Goal: Task Accomplishment & Management: Manage account settings

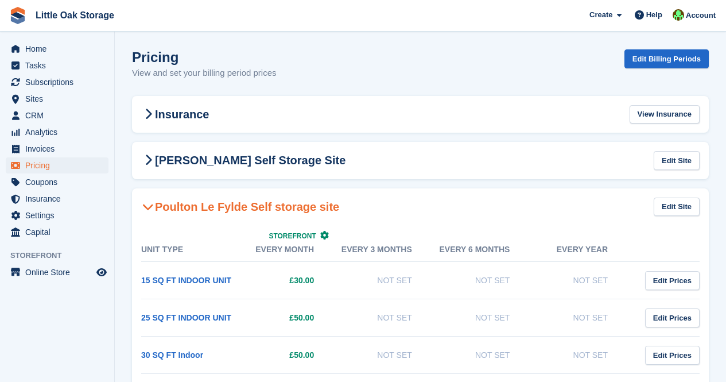
scroll to position [1133, 0]
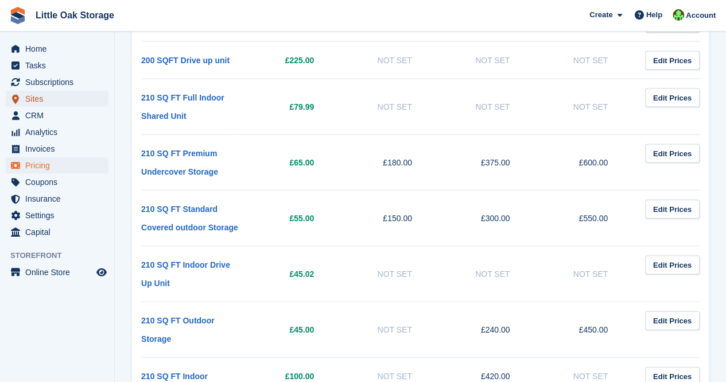
click at [56, 96] on span "Sites" at bounding box center [59, 99] width 69 height 16
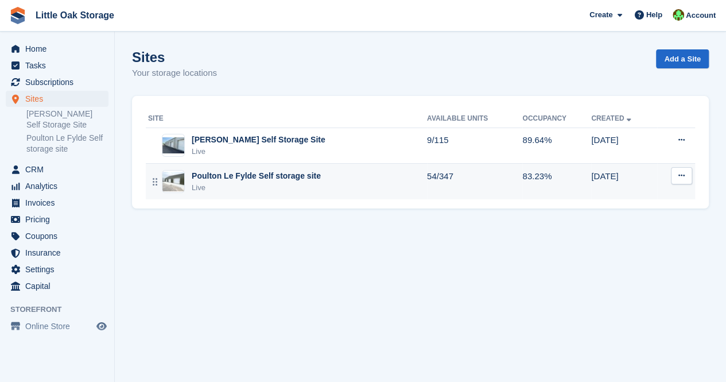
click at [232, 174] on div "Poulton Le Fylde Self storage site" at bounding box center [256, 176] width 129 height 12
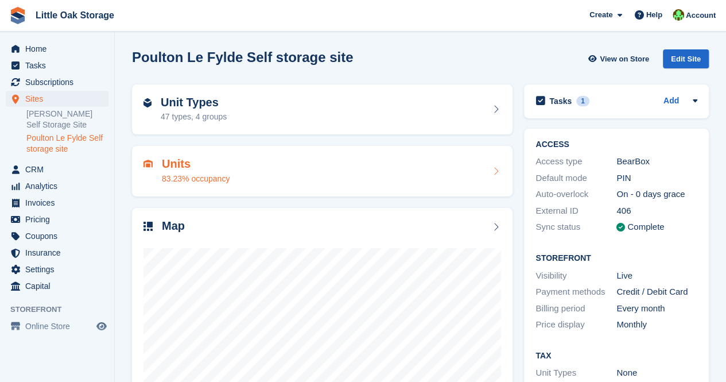
click at [237, 170] on div "Units 83.23% occupancy" at bounding box center [322, 171] width 358 height 28
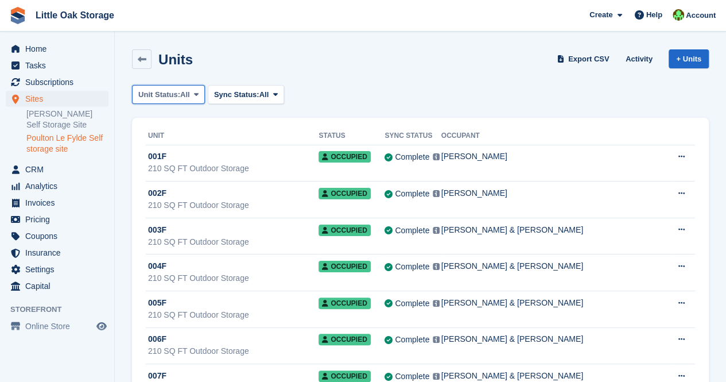
click at [178, 95] on span "Unit Status:" at bounding box center [159, 94] width 42 height 11
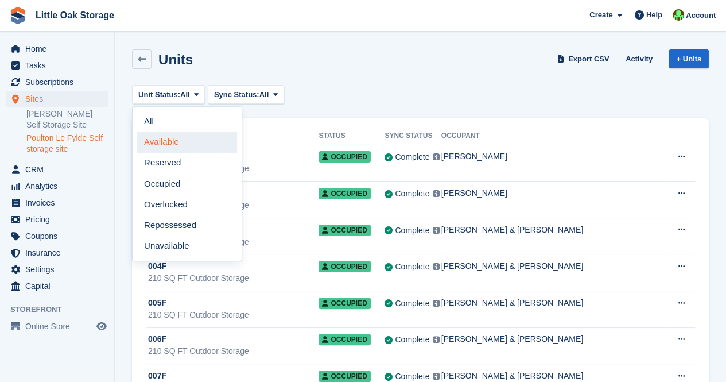
click at [172, 141] on link "Available" at bounding box center [187, 142] width 100 height 21
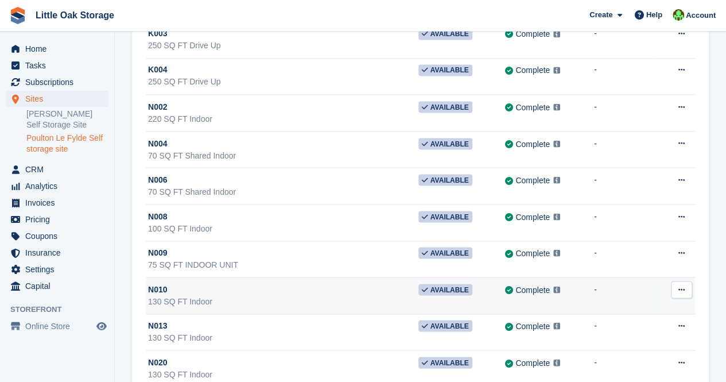
scroll to position [1009, 0]
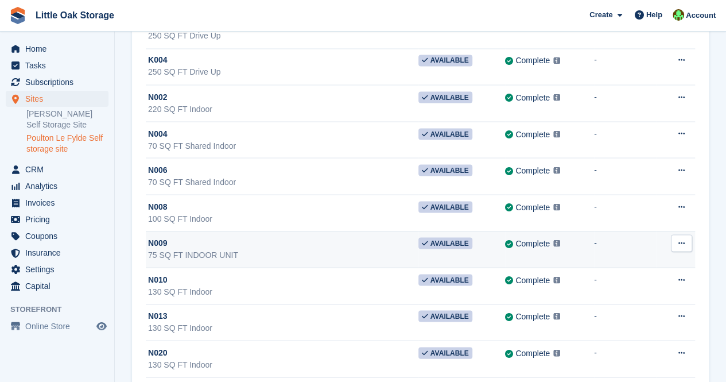
click at [256, 231] on td "N009 75 SQ FT INDOOR UNIT" at bounding box center [282, 249] width 273 height 37
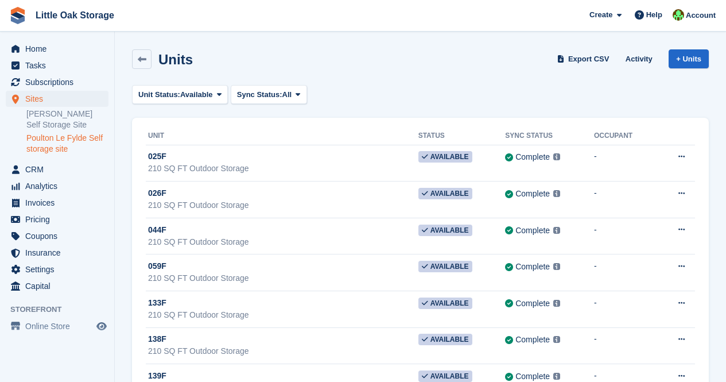
scroll to position [1009, 0]
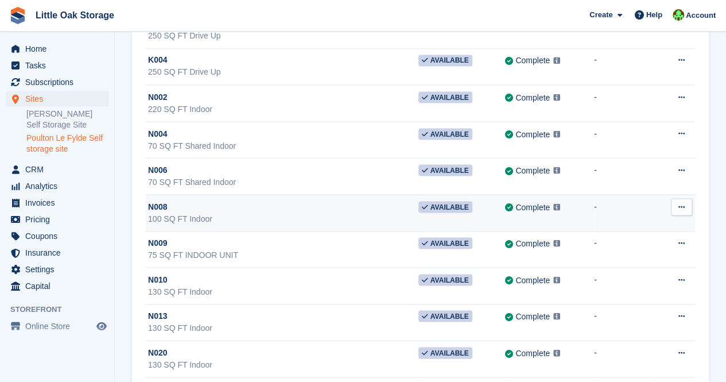
click at [197, 203] on div "N008" at bounding box center [283, 206] width 270 height 12
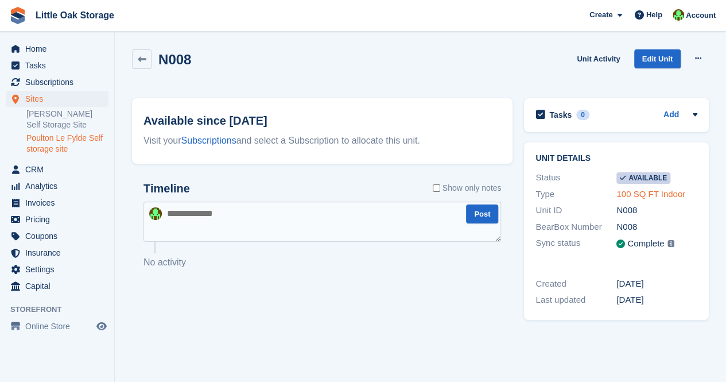
click at [638, 195] on link "100 SQ FT Indoor" at bounding box center [650, 194] width 69 height 10
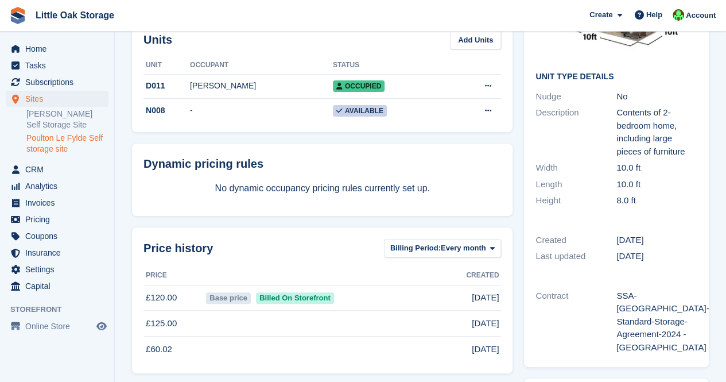
scroll to position [118, 0]
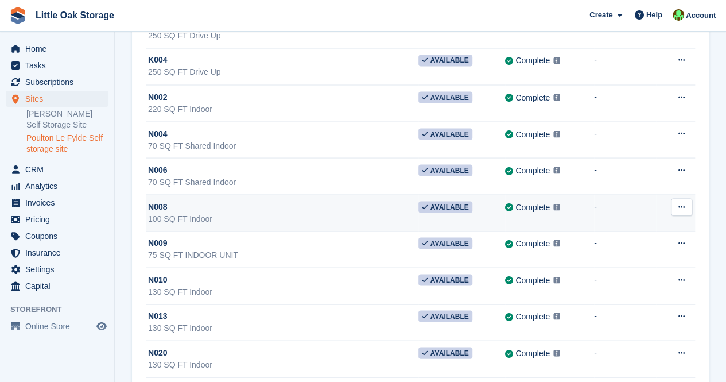
scroll to position [1119, 0]
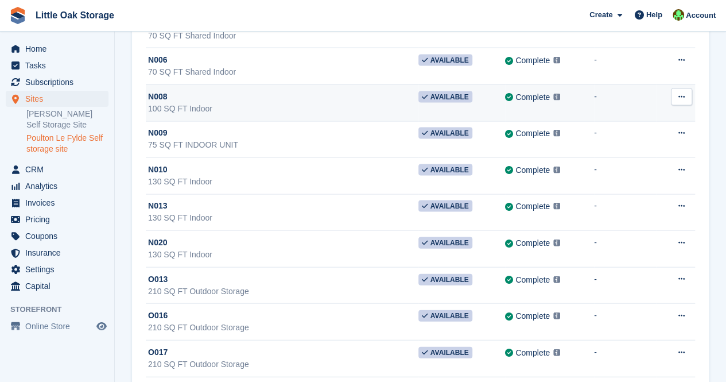
click at [305, 104] on div "100 SQ FT Indoor" at bounding box center [283, 109] width 270 height 12
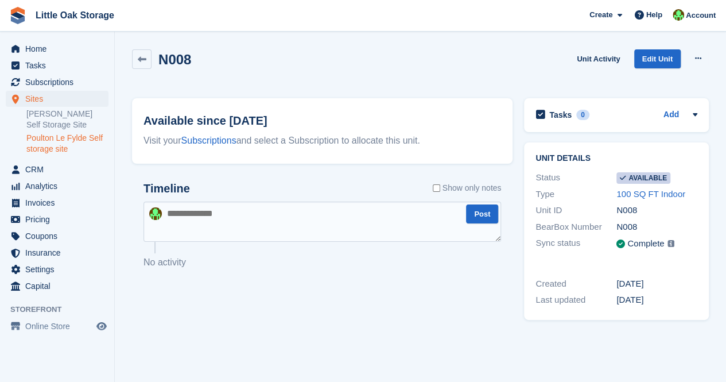
click at [655, 203] on div "Unit ID N008" at bounding box center [616, 210] width 162 height 17
click at [651, 196] on link "100 SQ FT Indoor" at bounding box center [650, 194] width 69 height 10
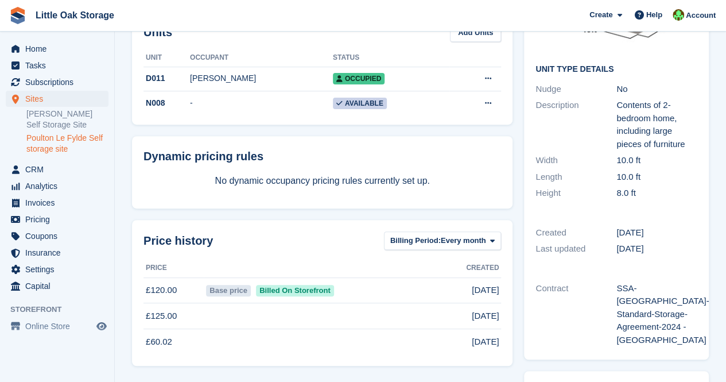
scroll to position [161, 0]
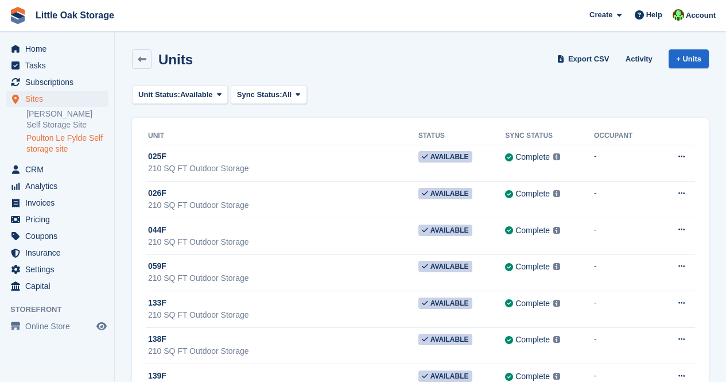
scroll to position [1119, 0]
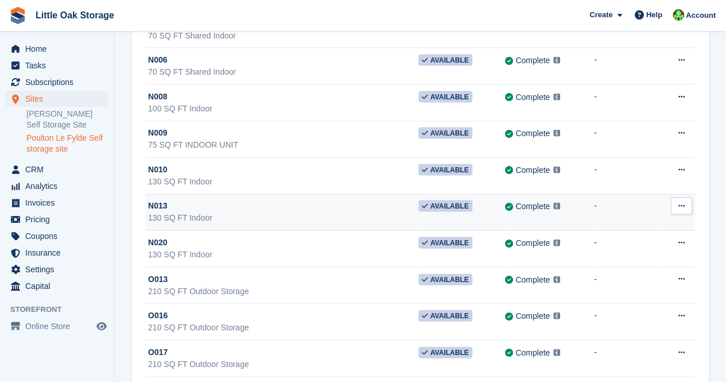
click at [255, 212] on div "130 SQ FT Indoor" at bounding box center [283, 218] width 270 height 12
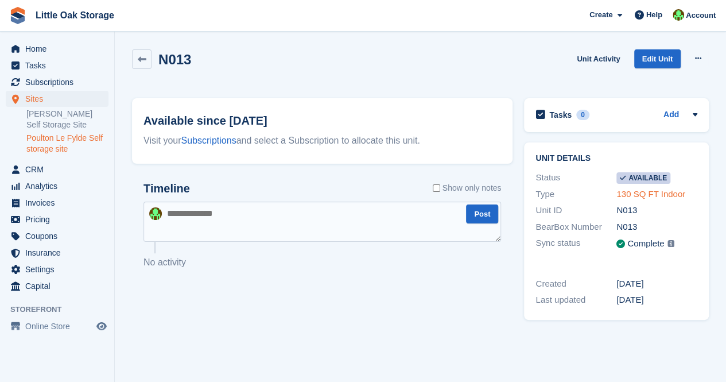
click at [629, 197] on link "130 SQ FT Indoor" at bounding box center [650, 194] width 69 height 10
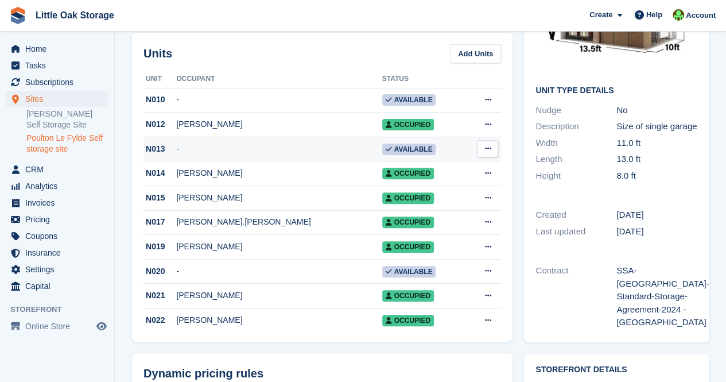
scroll to position [140, 0]
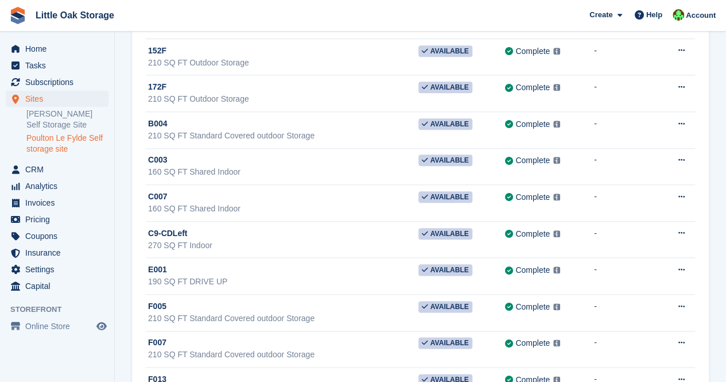
scroll to position [575, 0]
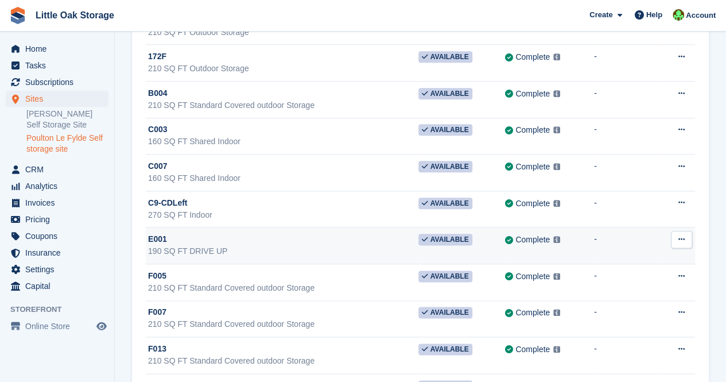
click at [225, 238] on div "E001" at bounding box center [283, 239] width 270 height 12
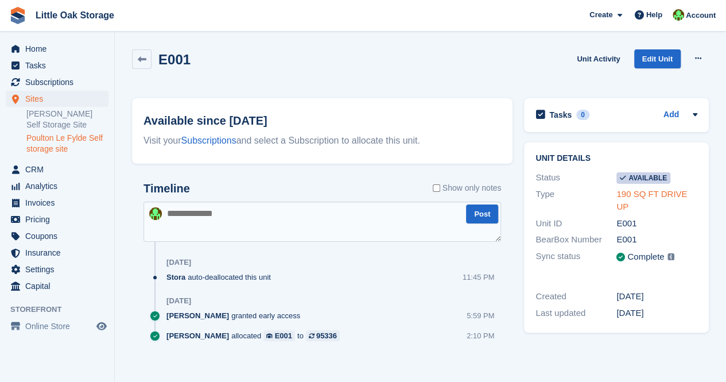
click at [666, 199] on link "190 SQ FT DRIVE UP" at bounding box center [651, 200] width 71 height 23
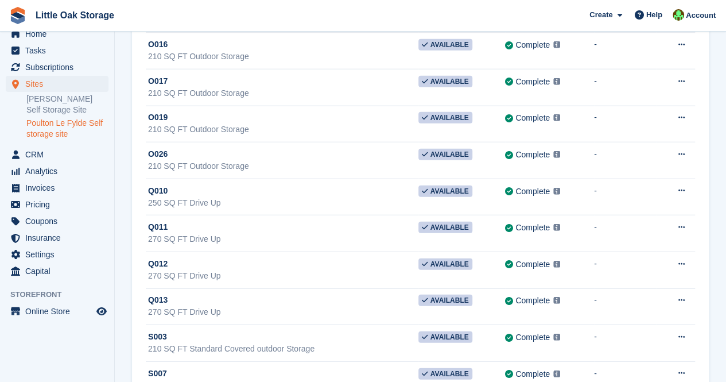
scroll to position [1386, 0]
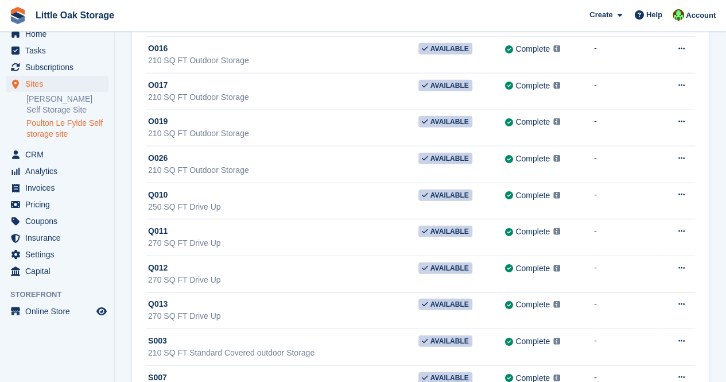
click at [57, 126] on link "Poulton Le Fylde Self storage site" at bounding box center [67, 129] width 82 height 22
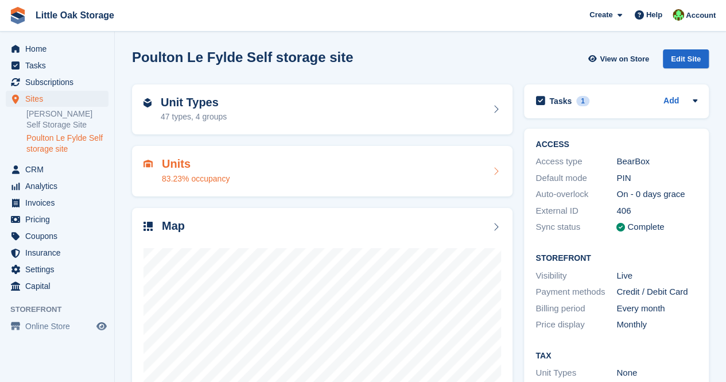
click at [241, 160] on div "Units 83.23% occupancy" at bounding box center [322, 171] width 358 height 28
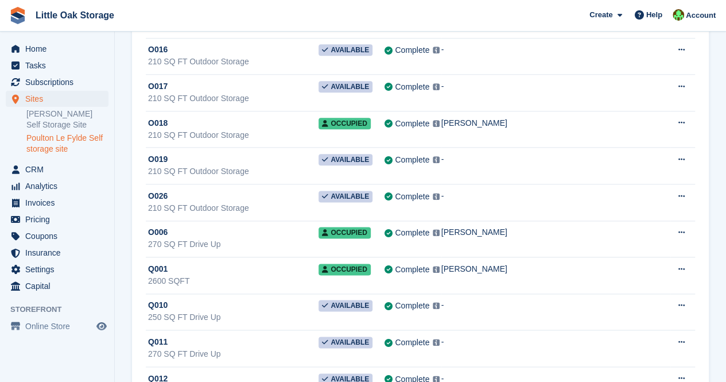
scroll to position [11538, 0]
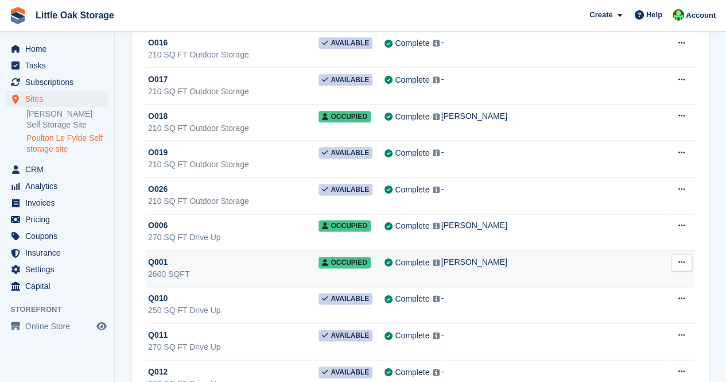
click at [281, 268] on div "2600 SQFT" at bounding box center [233, 274] width 170 height 12
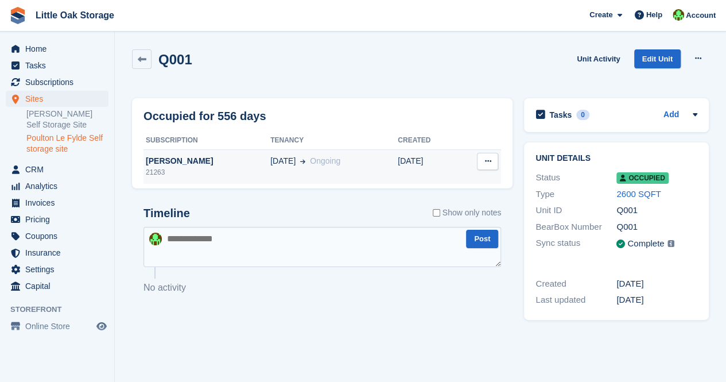
click at [496, 152] on td "Deallocate" at bounding box center [479, 166] width 44 height 34
click at [492, 159] on button at bounding box center [487, 161] width 21 height 17
click at [459, 177] on p "Deallocate" at bounding box center [443, 183] width 100 height 15
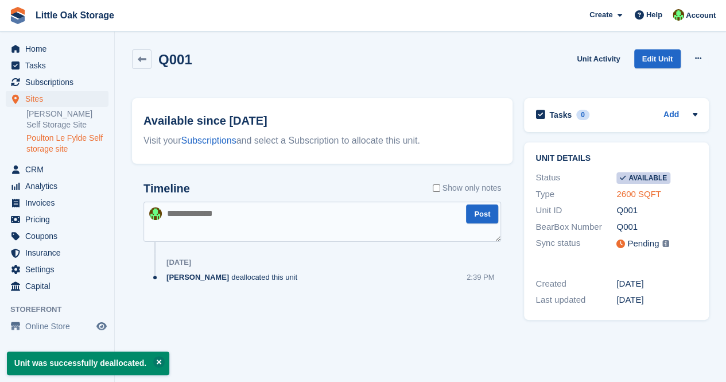
click at [622, 189] on link "2600 SQFT" at bounding box center [638, 194] width 45 height 10
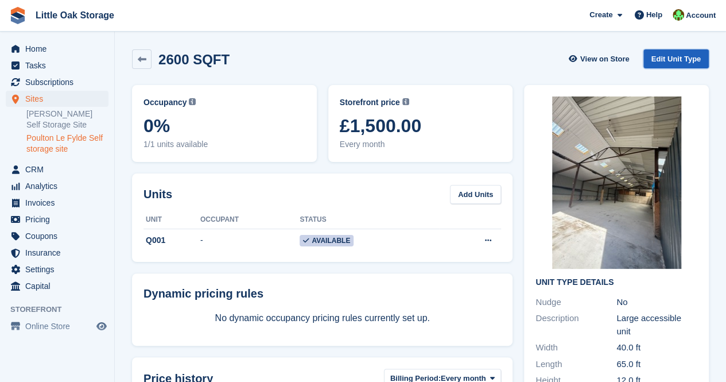
click at [677, 60] on link "Edit Unit Type" at bounding box center [675, 58] width 65 height 19
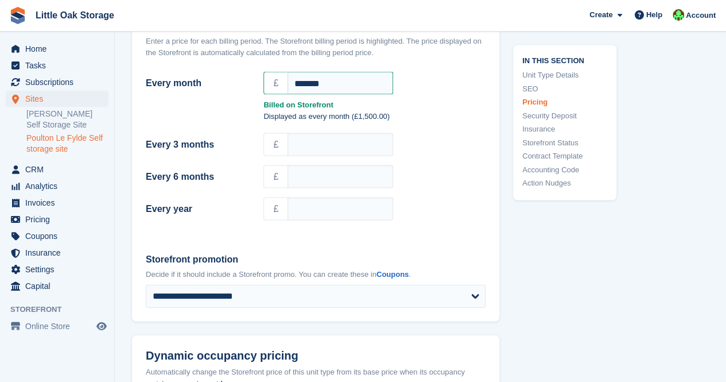
scroll to position [1040, 0]
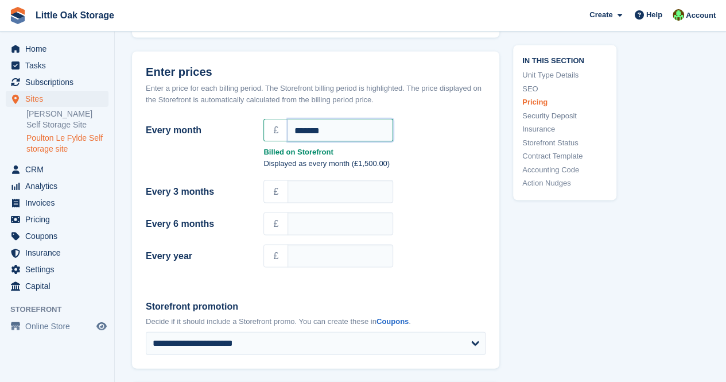
click at [301, 126] on input "*******" at bounding box center [341, 129] width 106 height 23
type input "*******"
click at [264, 180] on div "£" at bounding box center [275, 191] width 25 height 23
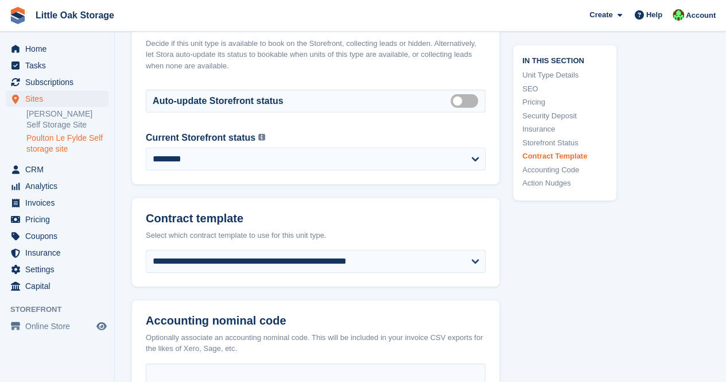
scroll to position [2068, 0]
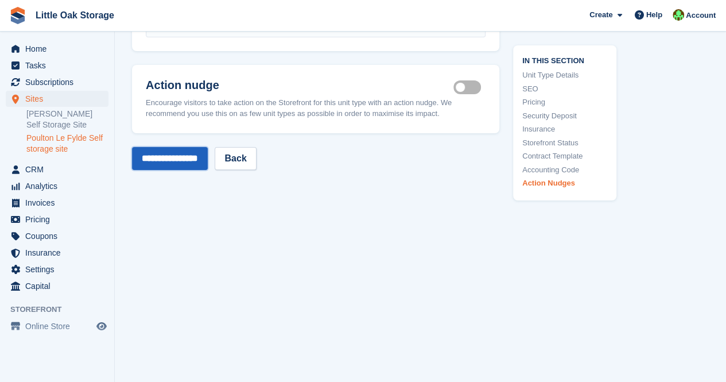
click at [164, 156] on input "**********" at bounding box center [170, 158] width 76 height 23
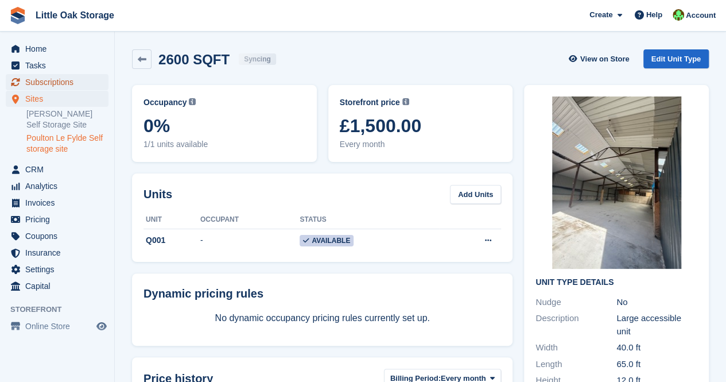
click at [42, 86] on span "Subscriptions" at bounding box center [59, 82] width 69 height 16
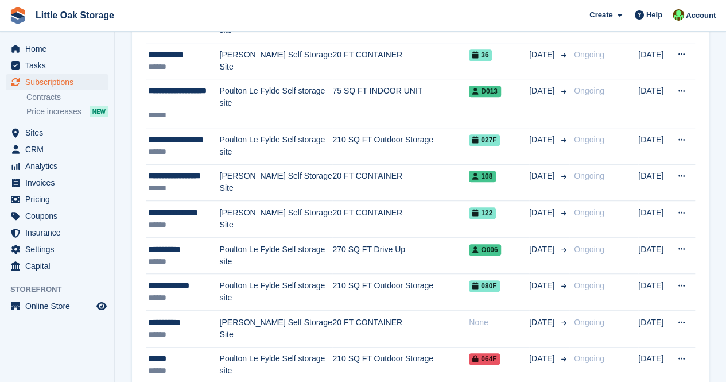
scroll to position [313, 0]
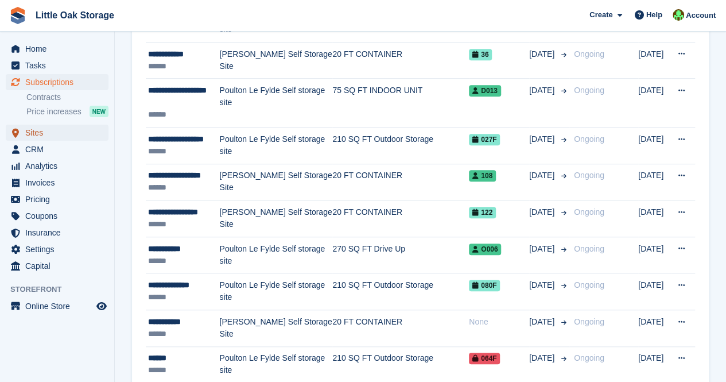
click at [36, 130] on span "Sites" at bounding box center [59, 133] width 69 height 16
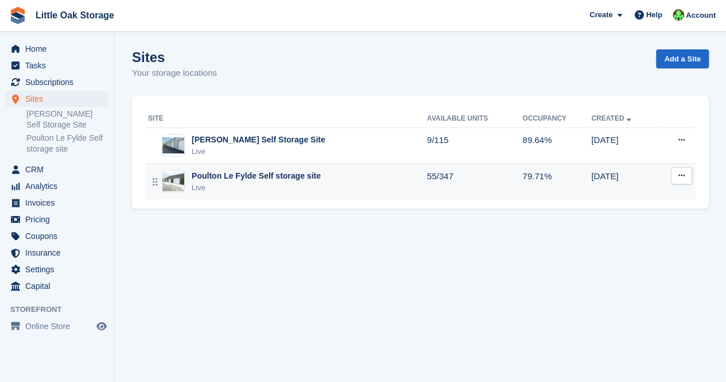
click at [248, 183] on div "Live" at bounding box center [256, 187] width 129 height 11
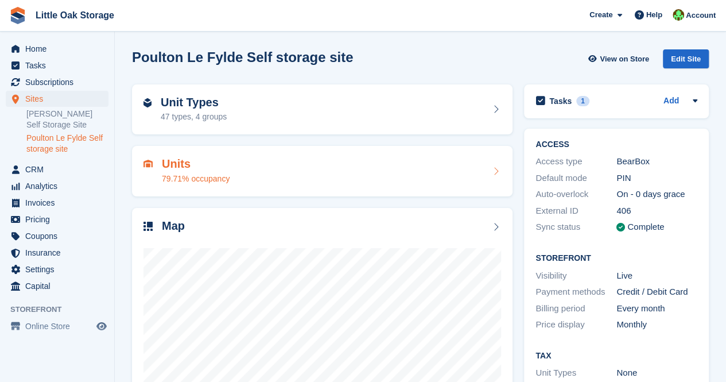
scroll to position [107, 0]
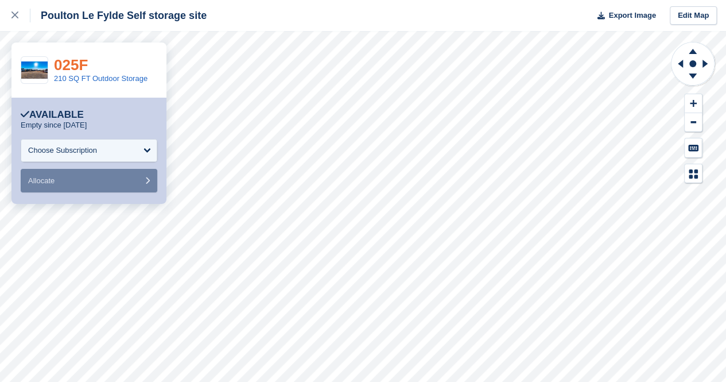
click at [72, 64] on link "025F" at bounding box center [71, 64] width 34 height 17
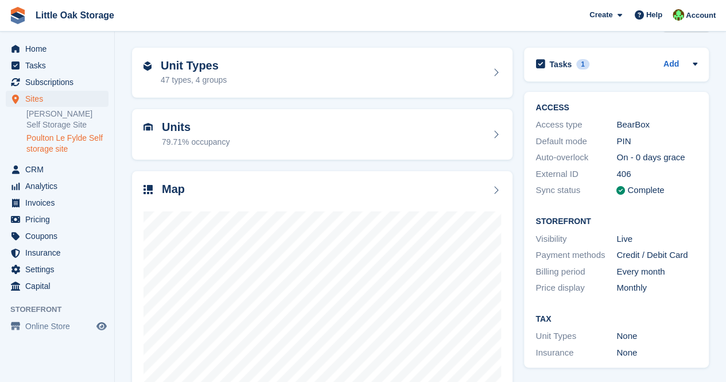
scroll to position [107, 0]
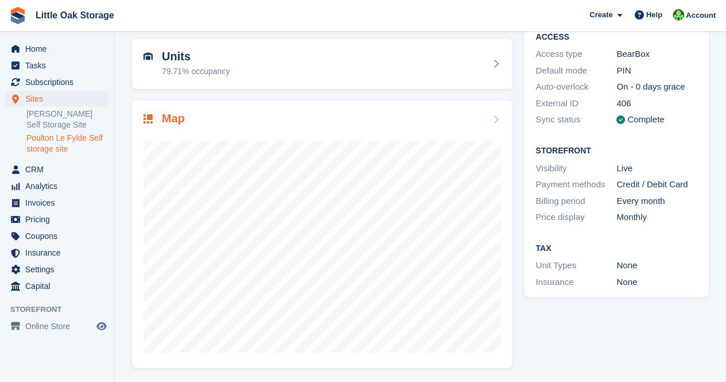
click at [397, 132] on div at bounding box center [322, 242] width 358 height 230
